Goal: Find contact information: Find contact information

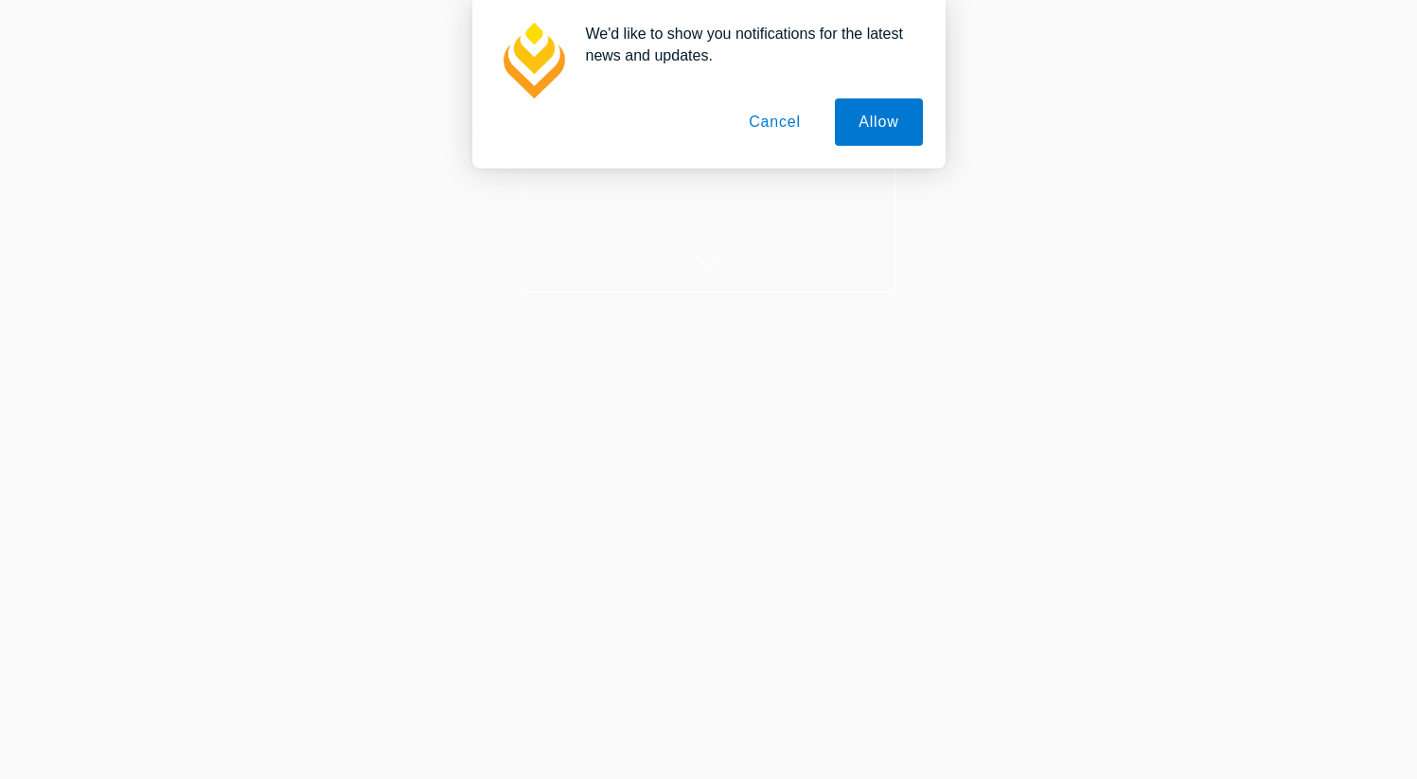
scroll to position [242, 0]
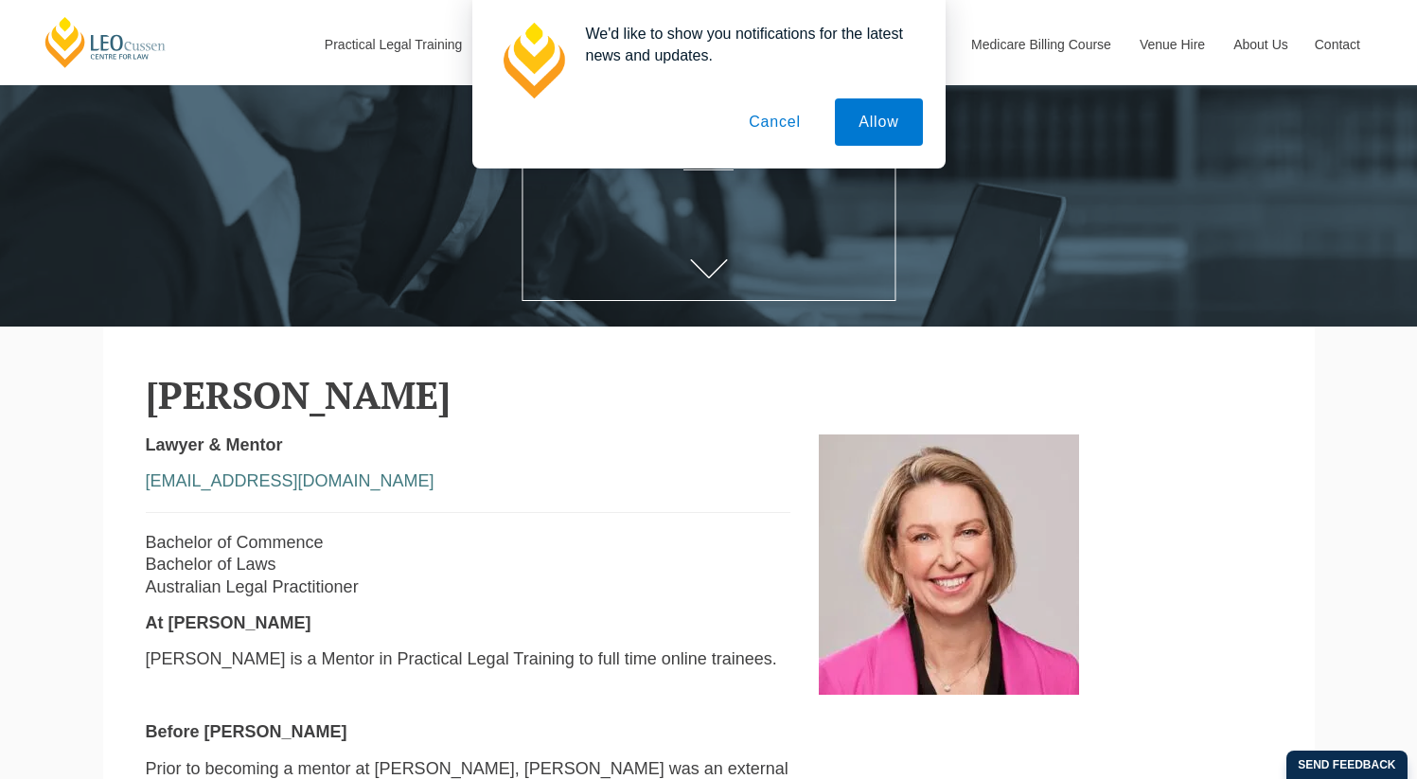
click at [773, 123] on button "Cancel" at bounding box center [774, 121] width 99 height 47
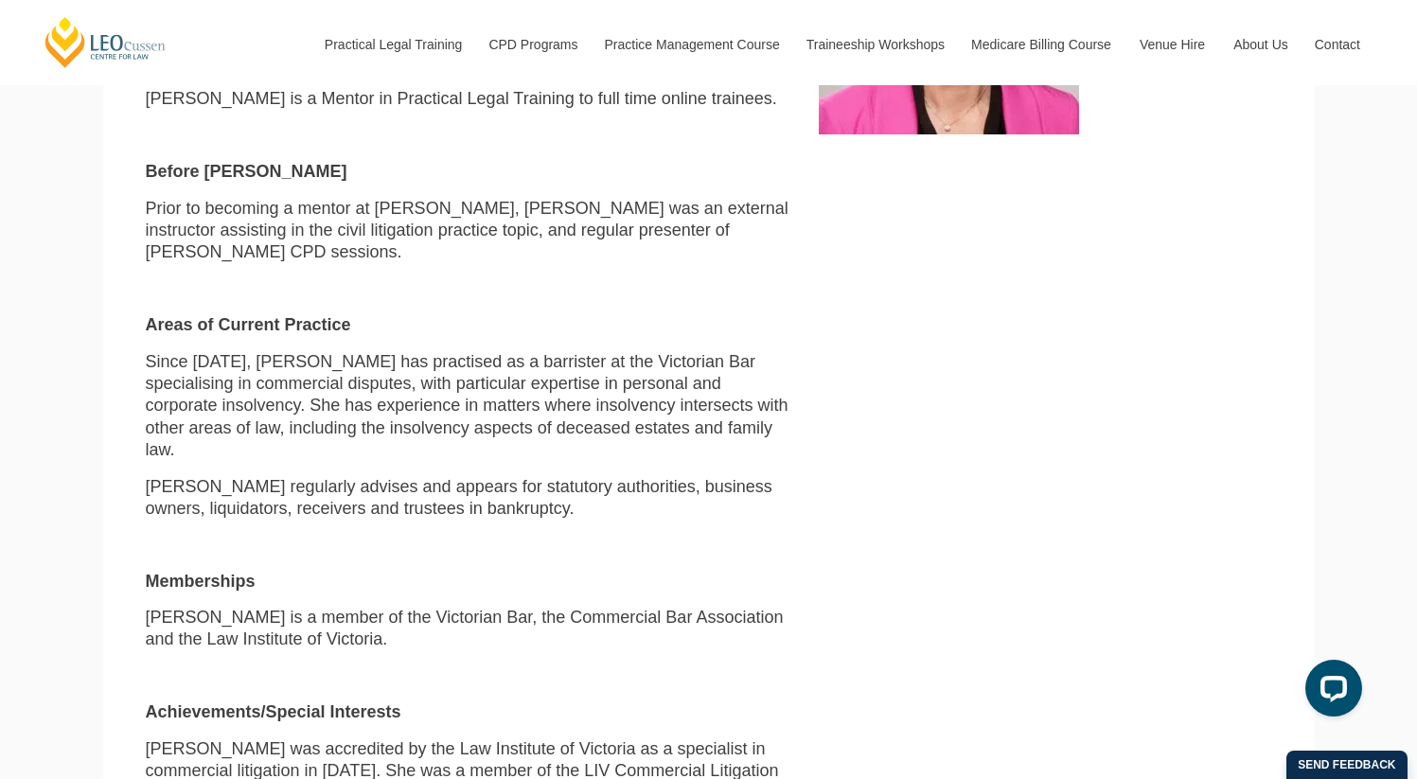
scroll to position [809, 0]
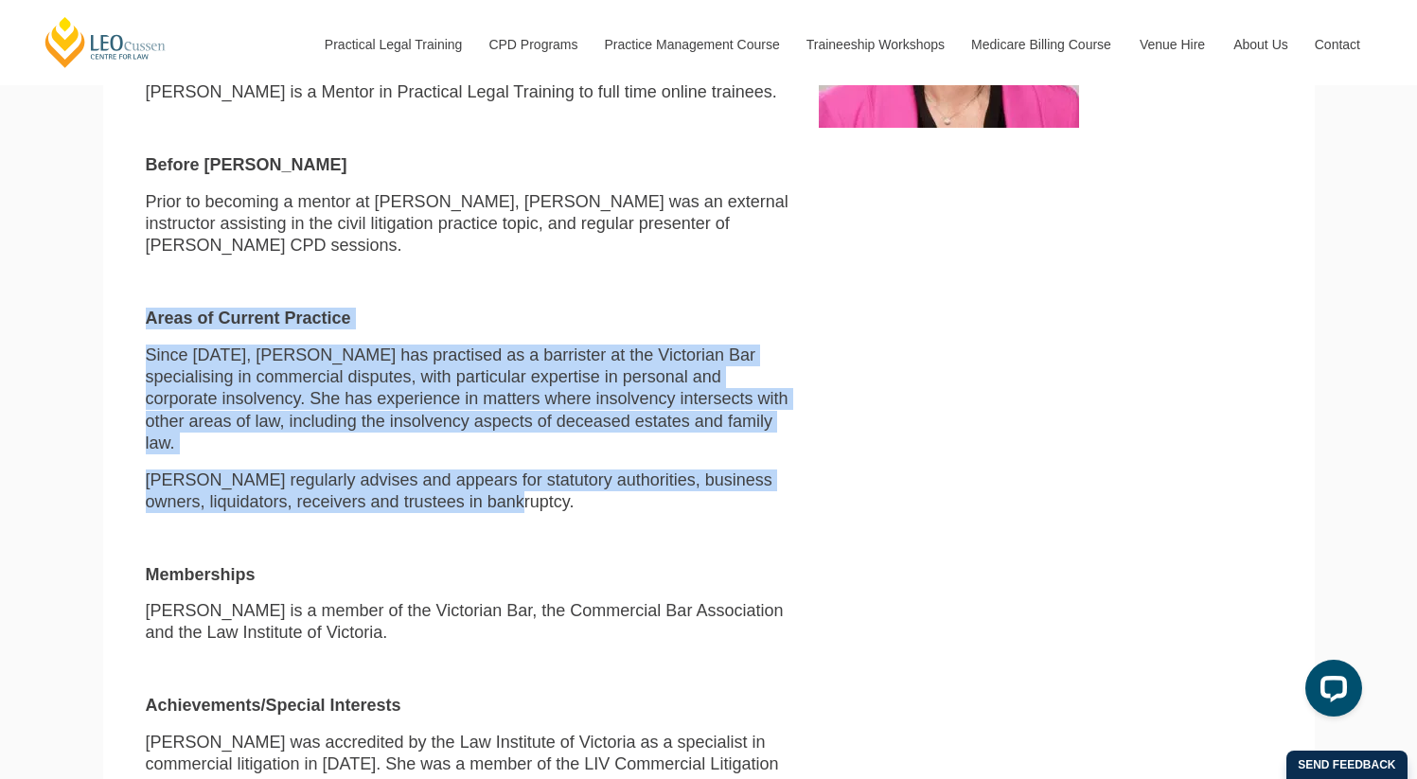
drag, startPoint x: 718, startPoint y: 468, endPoint x: 676, endPoint y: 268, distance: 204.2
click at [676, 268] on div "Lawyer & Mentor [EMAIL_ADDRESS][DOMAIN_NAME] Bachelor of Commence Bachelor of L…" at bounding box center [469, 420] width 674 height 1105
click at [769, 564] on p "Memberships" at bounding box center [468, 575] width 645 height 22
drag, startPoint x: 710, startPoint y: 494, endPoint x: 630, endPoint y: 249, distance: 257.7
click at [630, 249] on div "Lawyer & Mentor [EMAIL_ADDRESS][DOMAIN_NAME] Bachelor of Commence Bachelor of L…" at bounding box center [469, 420] width 674 height 1105
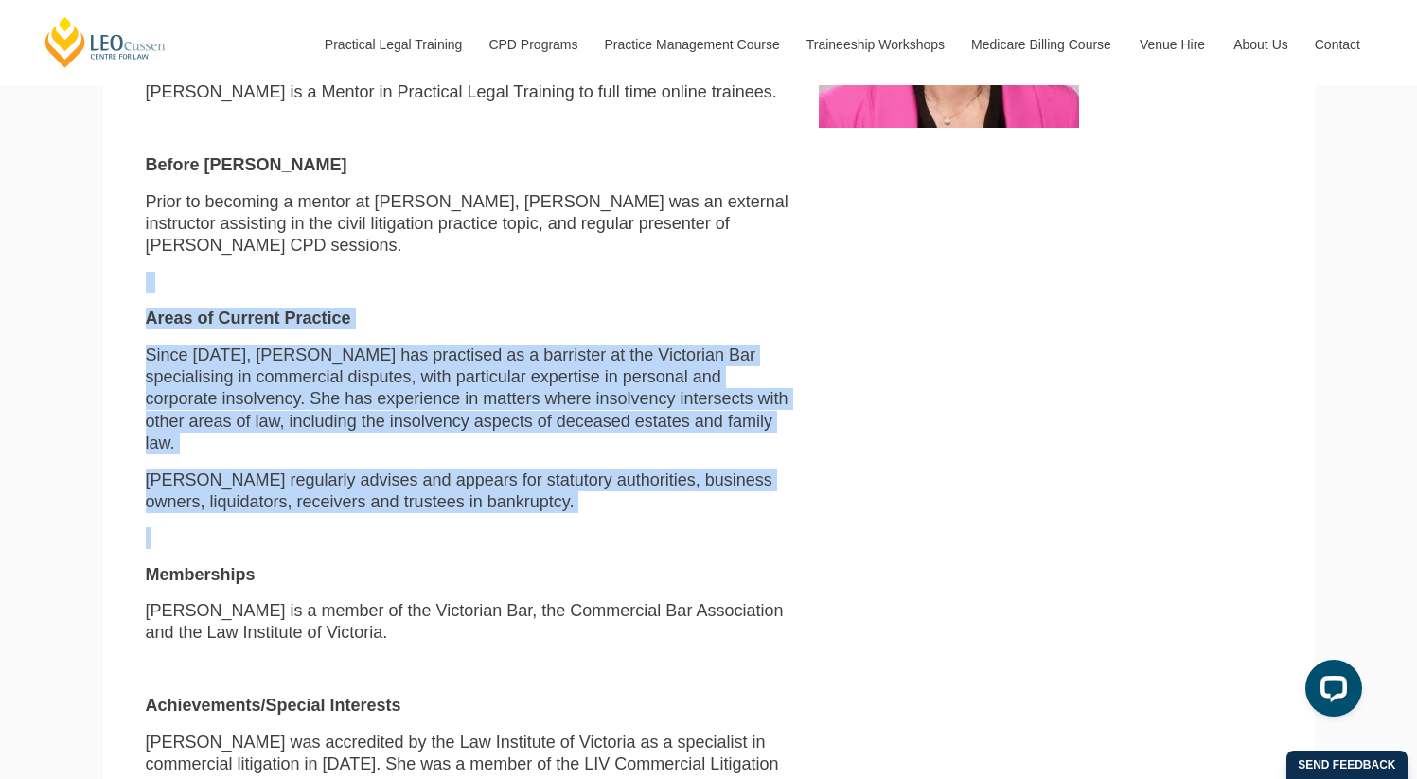
click at [203, 272] on p at bounding box center [468, 283] width 645 height 22
drag, startPoint x: 204, startPoint y: 258, endPoint x: 365, endPoint y: 502, distance: 291.6
click at [365, 502] on div "Lawyer & Mentor [EMAIL_ADDRESS][DOMAIN_NAME] Bachelor of Commence Bachelor of L…" at bounding box center [469, 420] width 674 height 1105
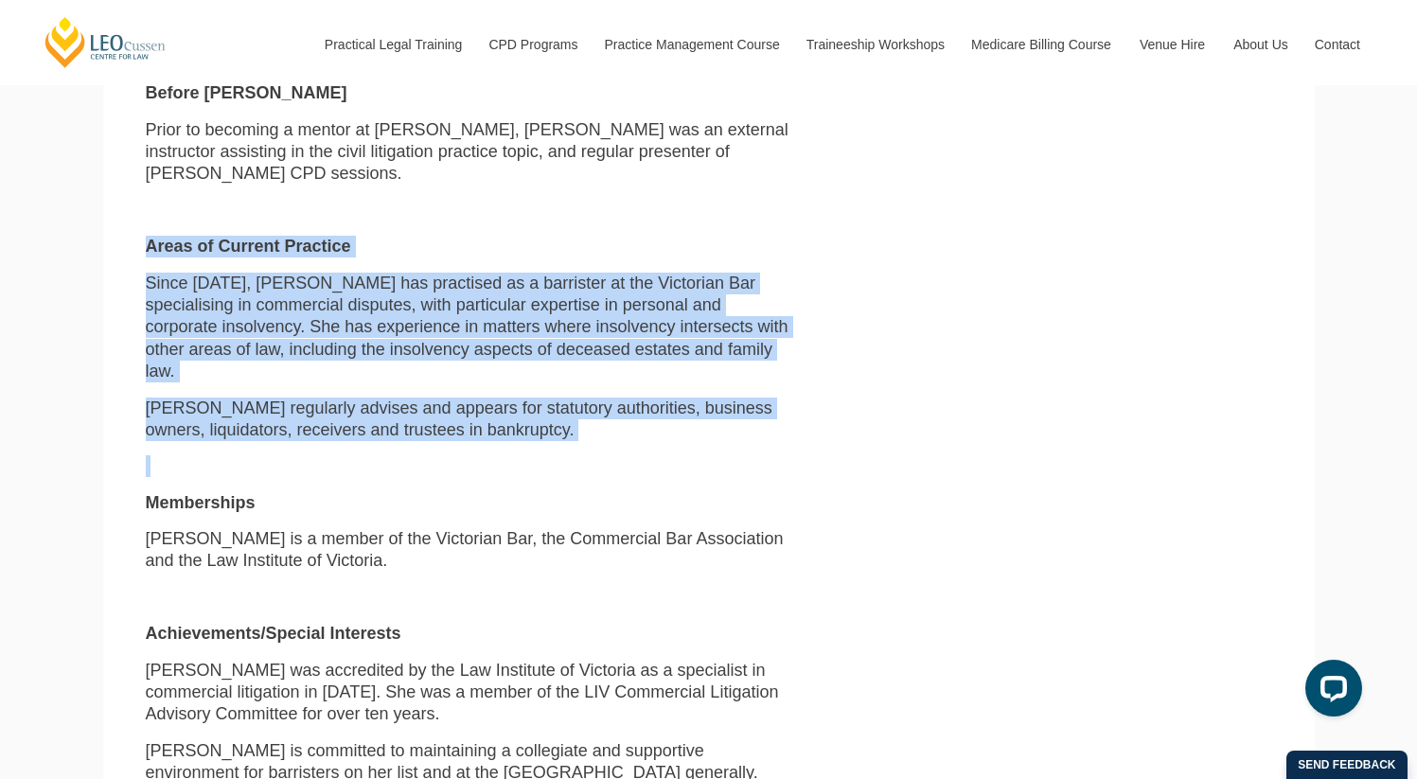
click at [365, 528] on p "[PERSON_NAME] is a member of the Victorian Bar, the Commercial Bar Association …" at bounding box center [468, 550] width 645 height 44
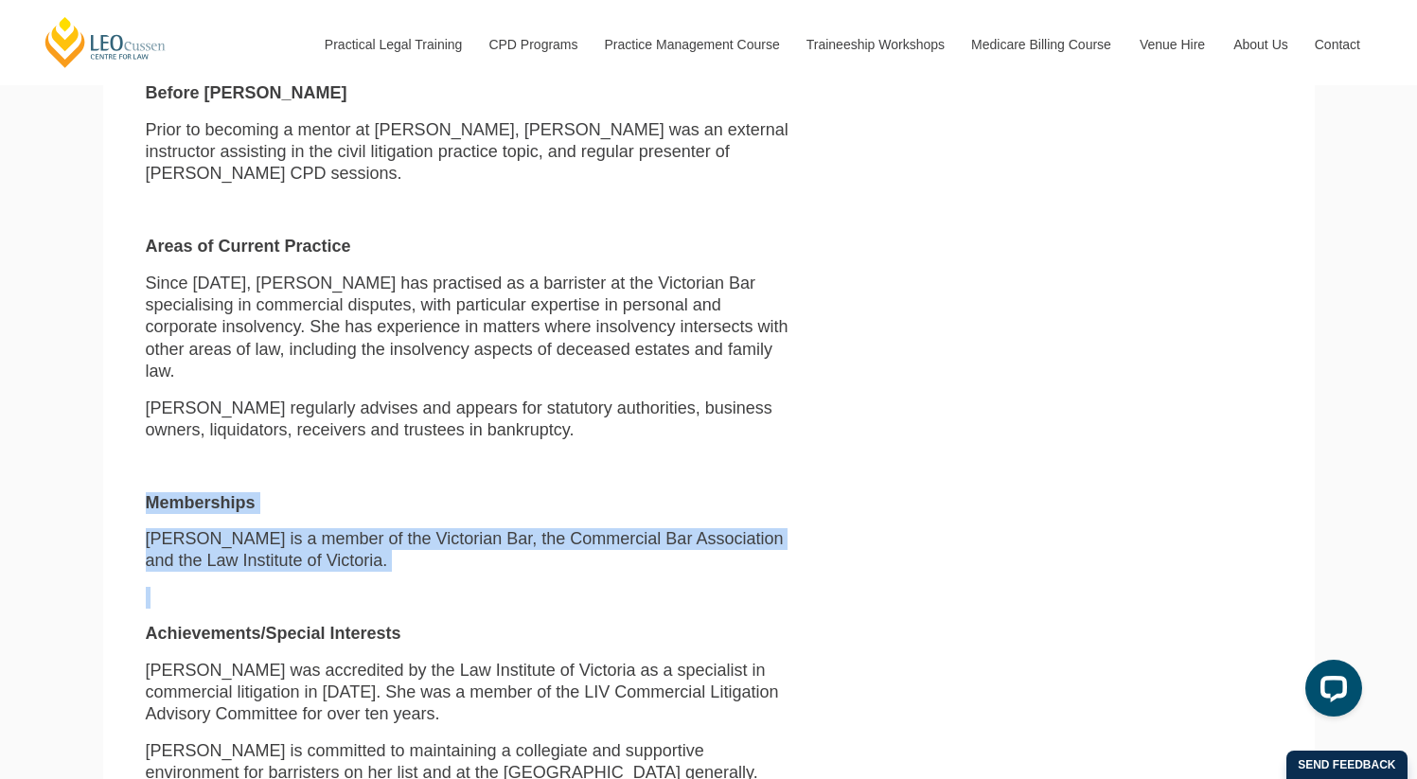
drag, startPoint x: 327, startPoint y: 429, endPoint x: 362, endPoint y: 553, distance: 128.8
click at [362, 553] on div "Lawyer & Mentor [EMAIL_ADDRESS][DOMAIN_NAME] Bachelor of Commence Bachelor of L…" at bounding box center [469, 348] width 674 height 1105
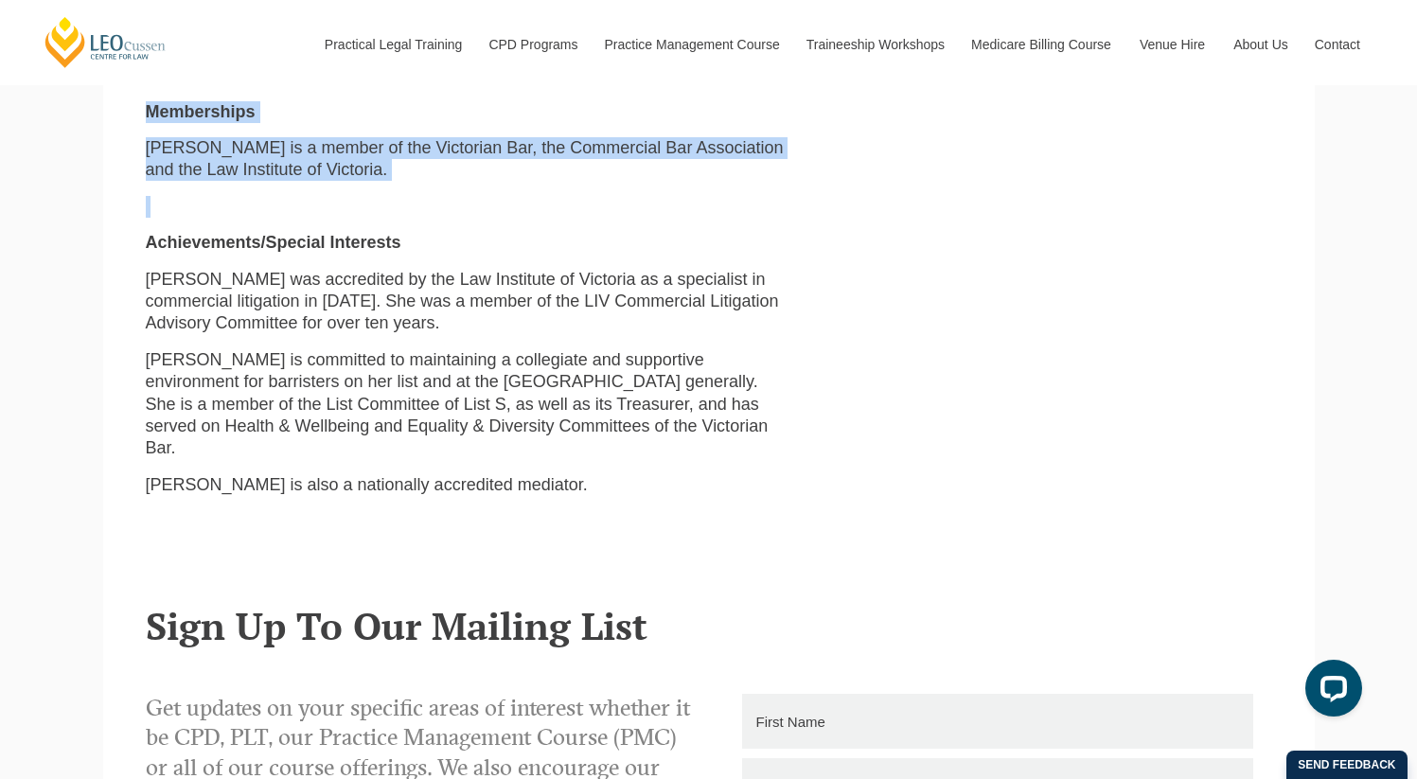
scroll to position [1281, 0]
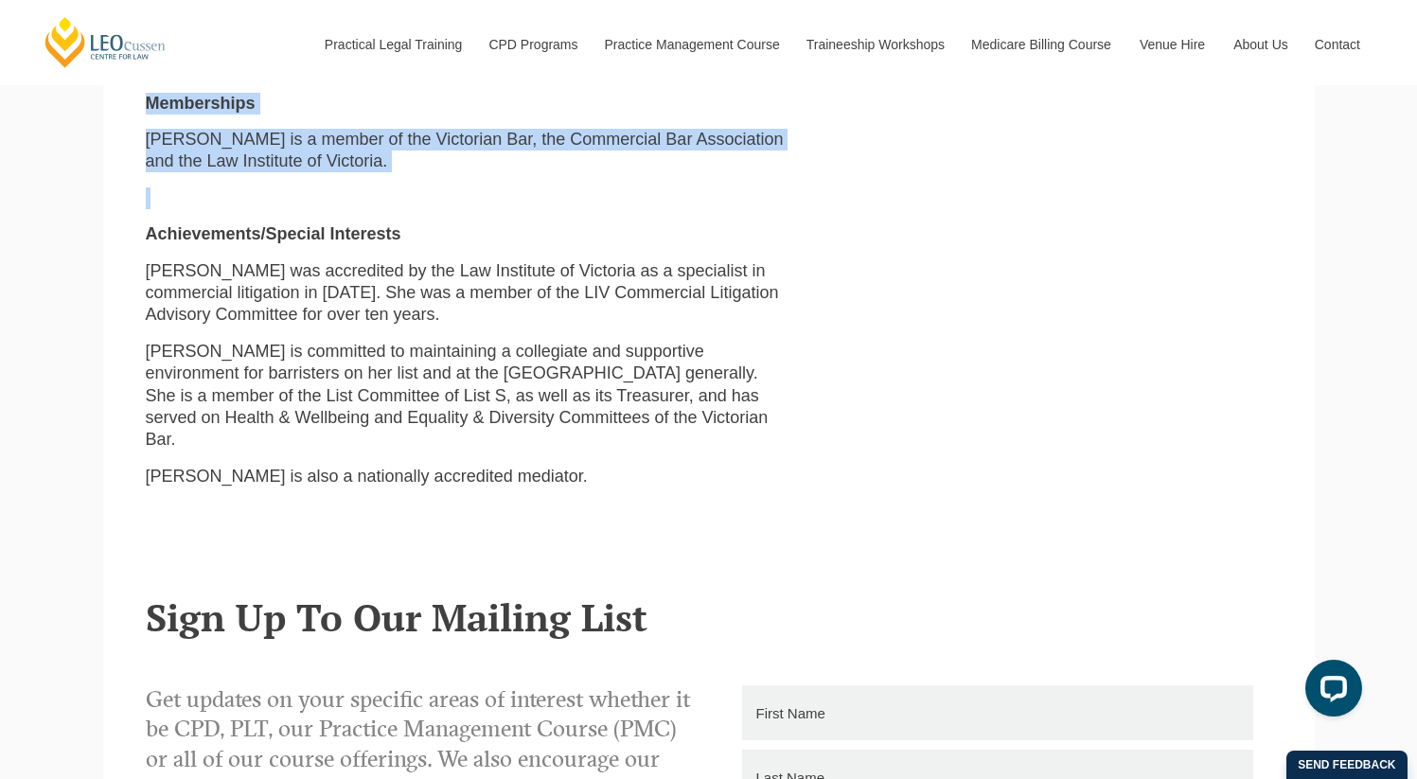
click at [405, 549] on header "Sign Up To Our Mailing List" at bounding box center [709, 593] width 1126 height 89
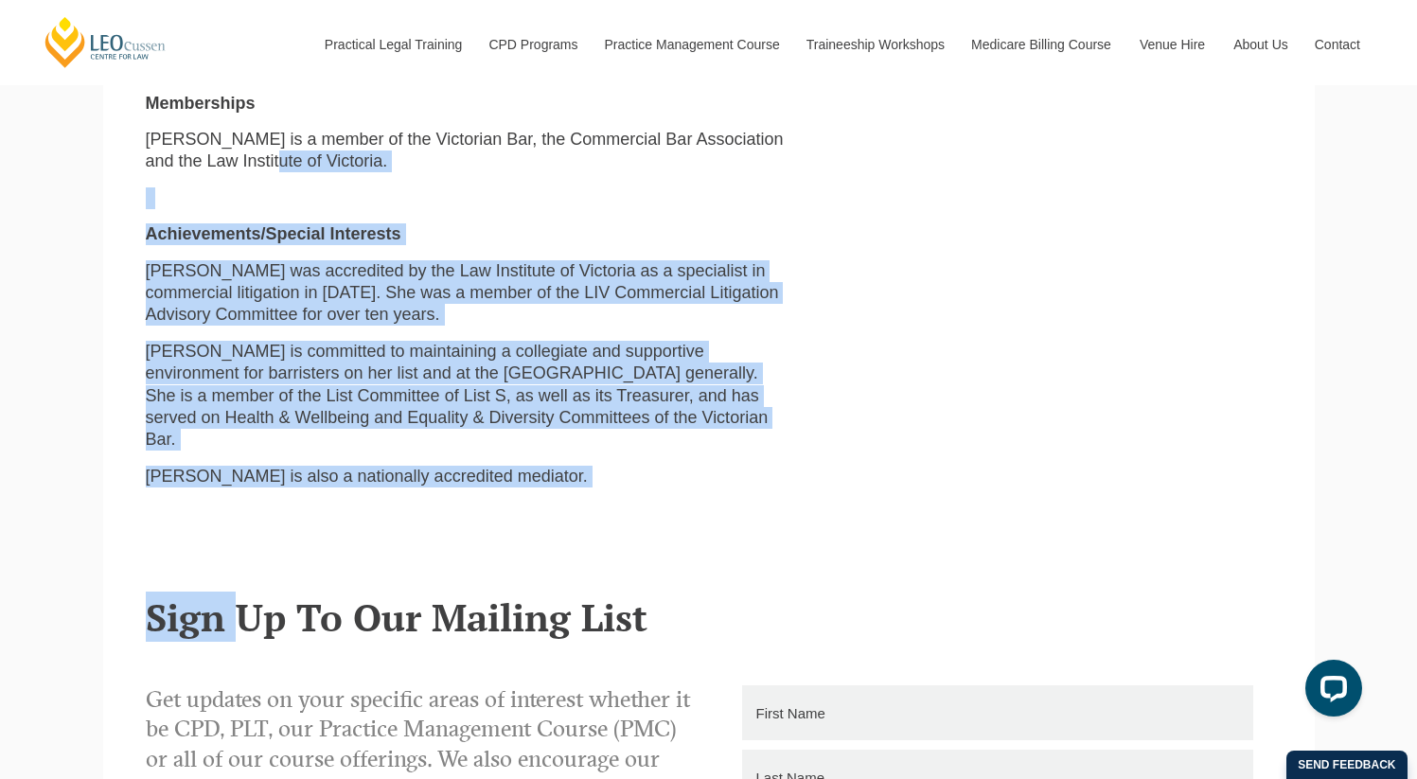
drag, startPoint x: 405, startPoint y: 487, endPoint x: 223, endPoint y: 130, distance: 401.3
click at [223, 130] on div "[PERSON_NAME] Lawyer & Mentor [EMAIL_ADDRESS][DOMAIN_NAME] Bachelor of Commence…" at bounding box center [708, 588] width 1211 height 2601
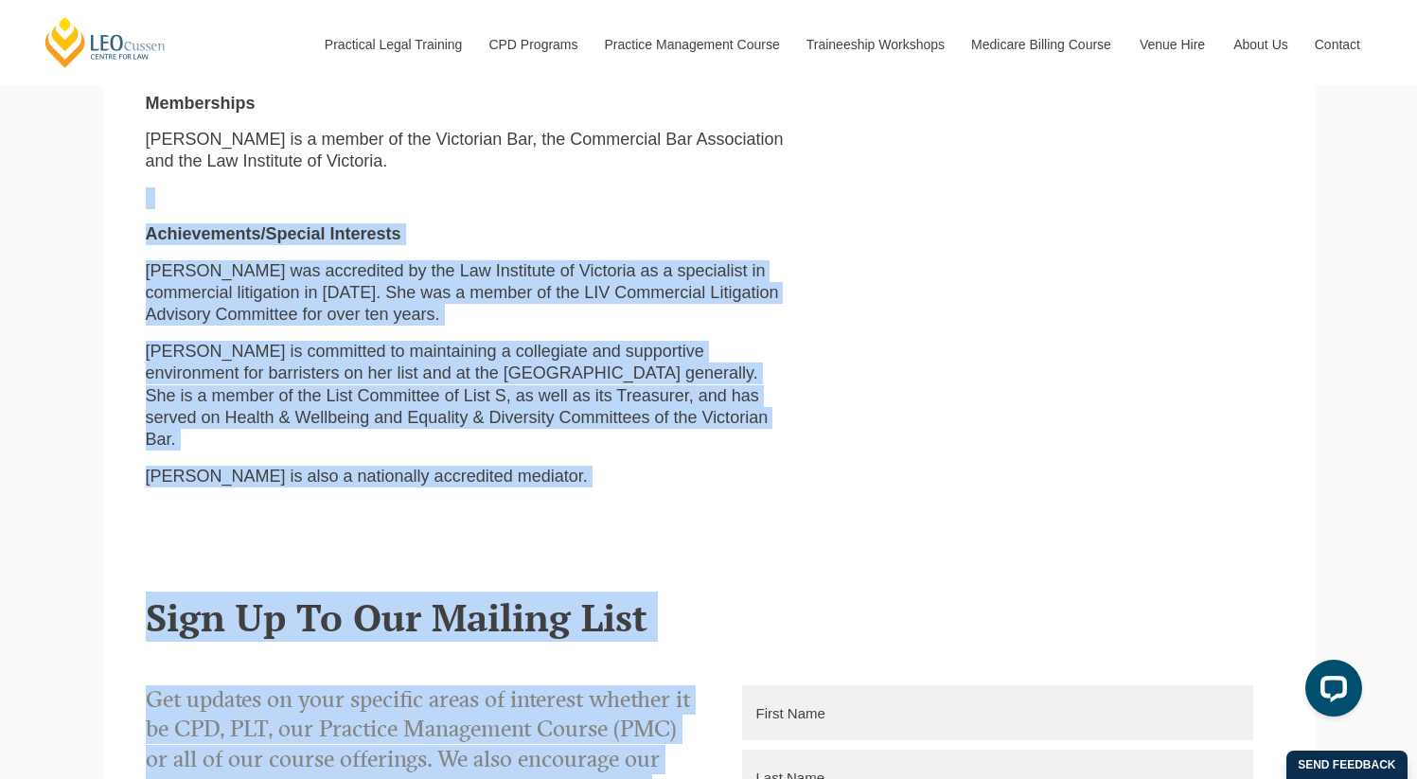
drag, startPoint x: 262, startPoint y: 143, endPoint x: 711, endPoint y: 595, distance: 637.1
click at [711, 595] on div "[PERSON_NAME] Lawyer & Mentor [EMAIL_ADDRESS][DOMAIN_NAME] Bachelor of Commence…" at bounding box center [708, 588] width 1211 height 2601
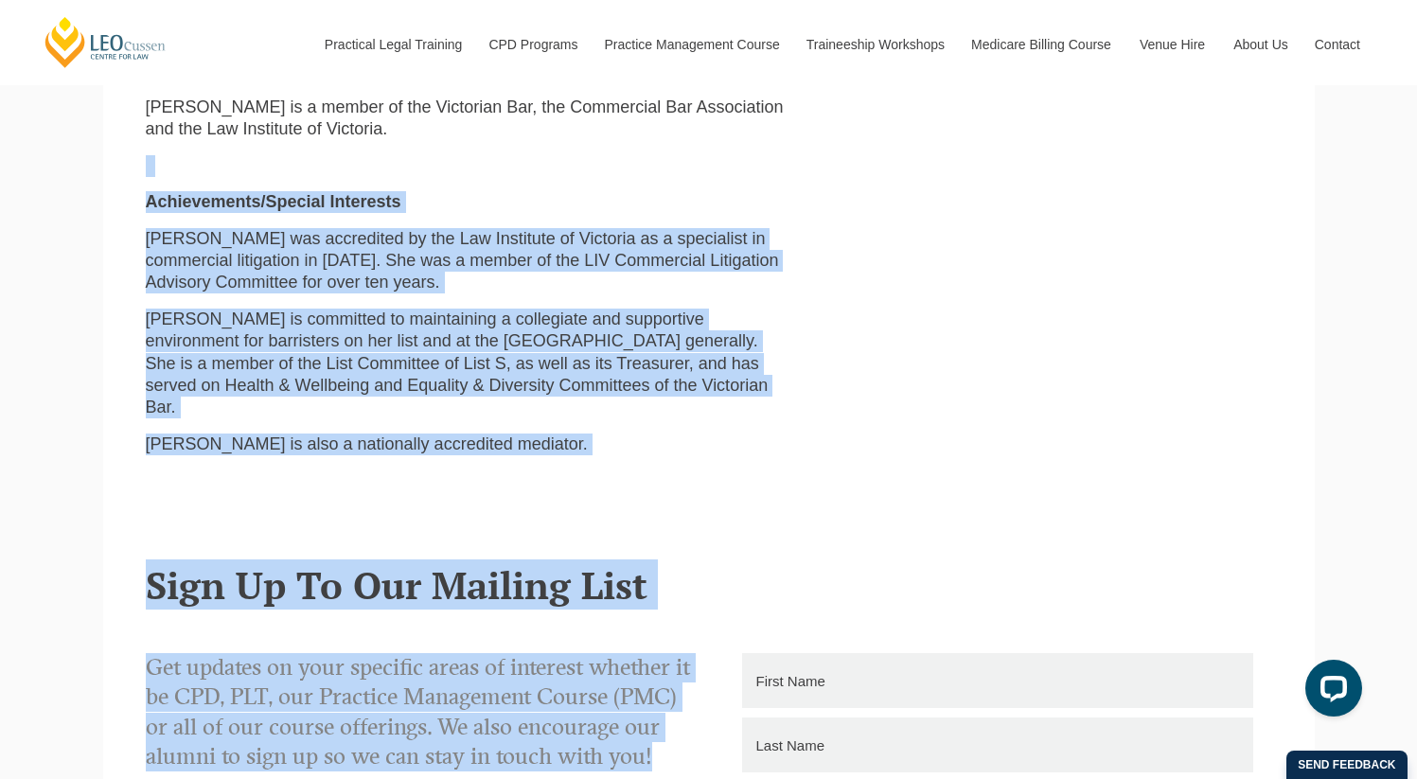
scroll to position [1315, 0]
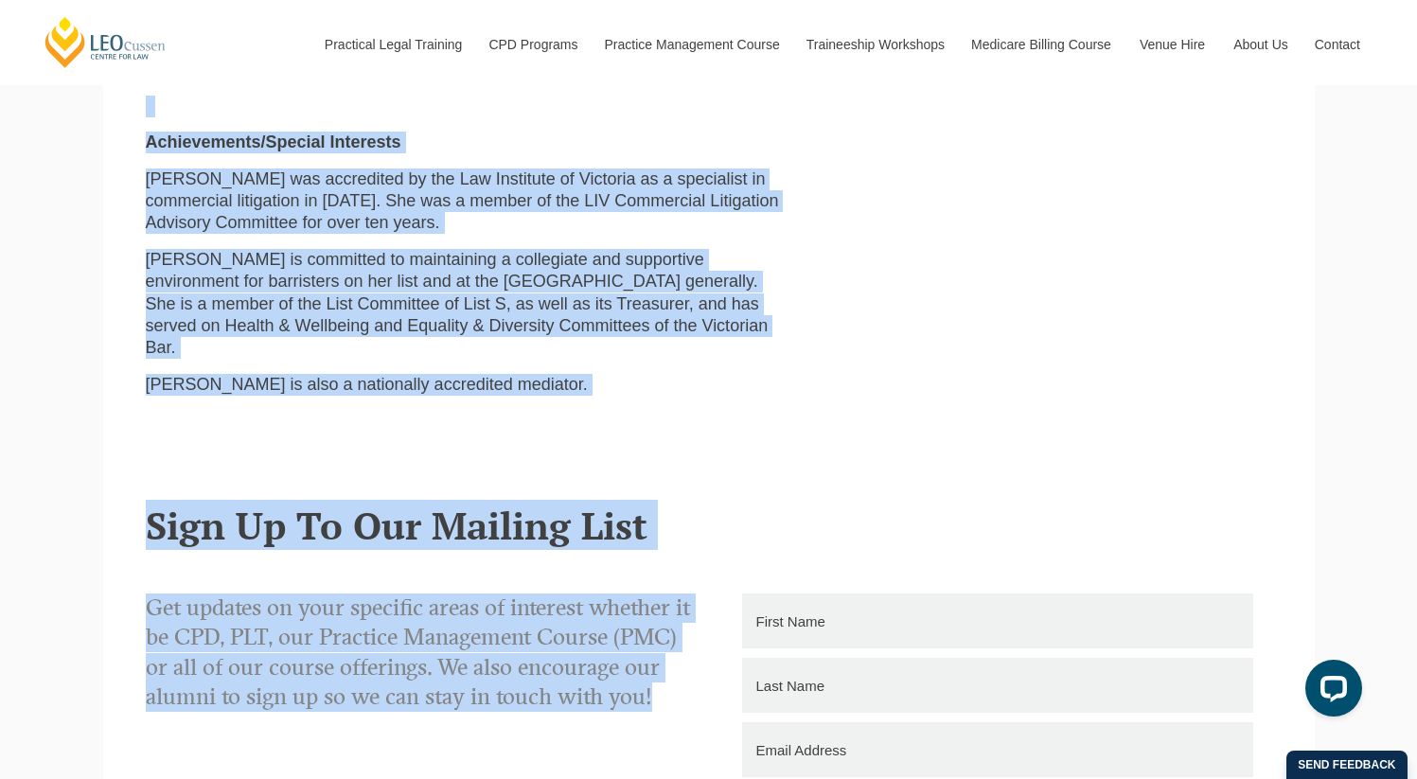
click at [96, 438] on div "[PERSON_NAME] Centre for Law Search here Practical Legal Training Our Practical…" at bounding box center [708, 213] width 1417 height 3171
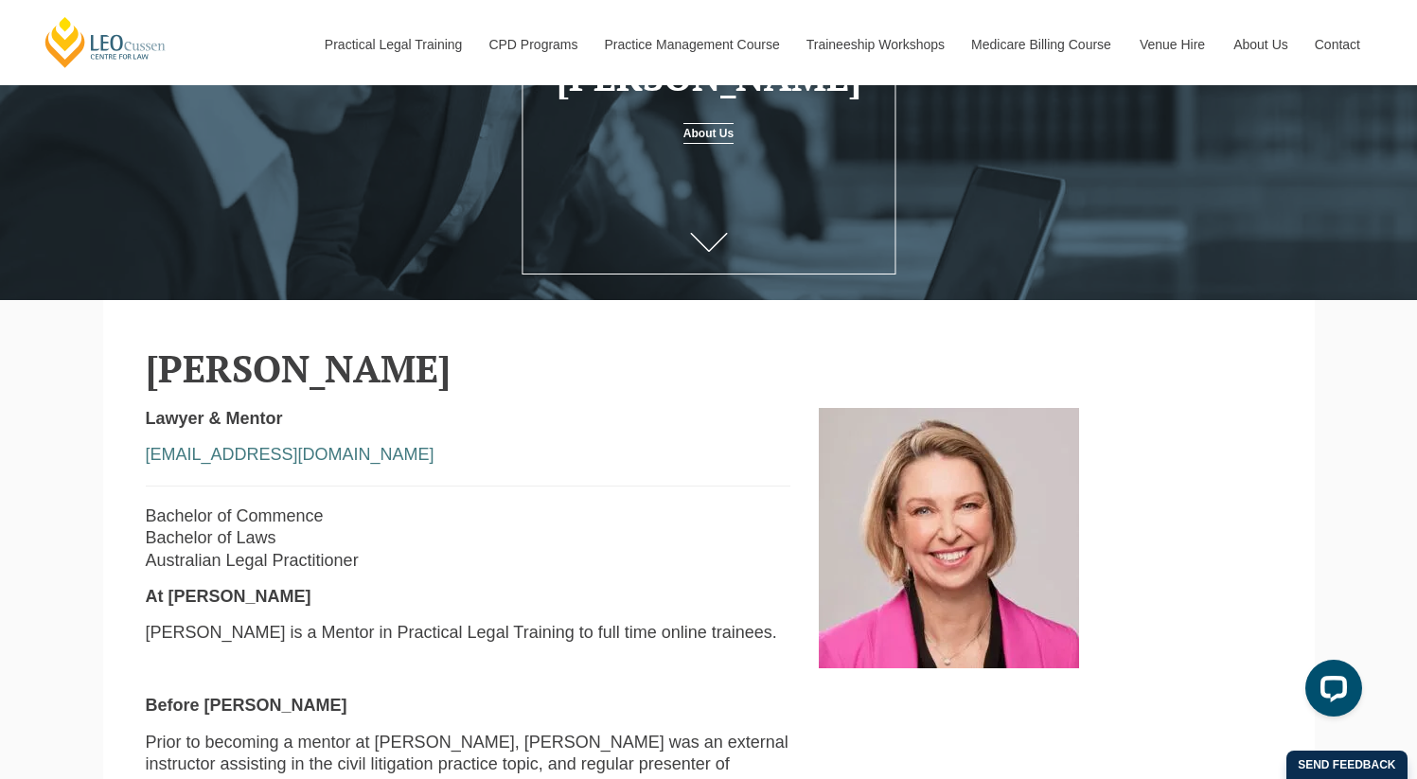
scroll to position [273, 0]
